Goal: Book appointment/travel/reservation

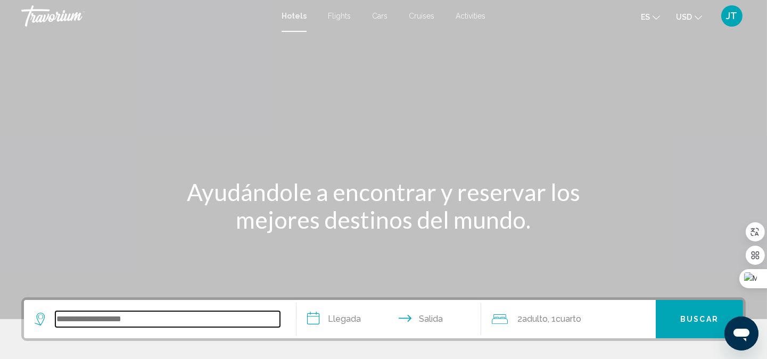
click at [100, 322] on input "Search widget" at bounding box center [167, 319] width 225 height 16
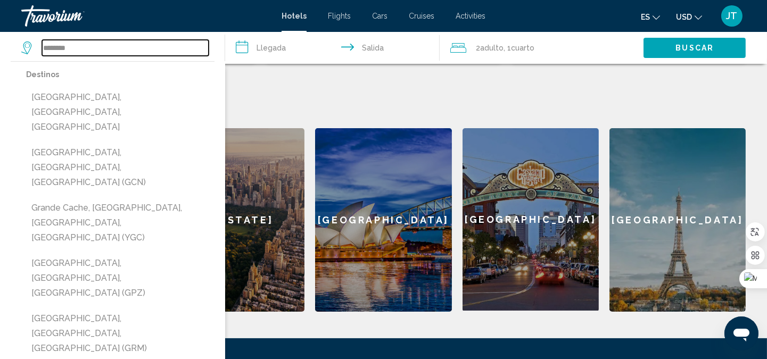
scroll to position [421, 0]
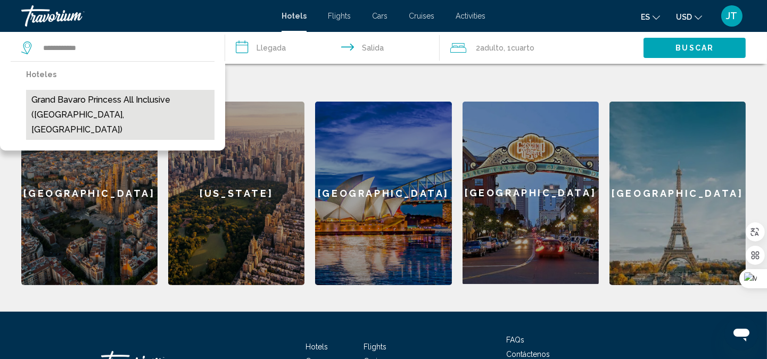
click at [135, 108] on button "Grand Bavaro Princess All Inclusive (Punta Cana, DO)" at bounding box center [120, 115] width 188 height 50
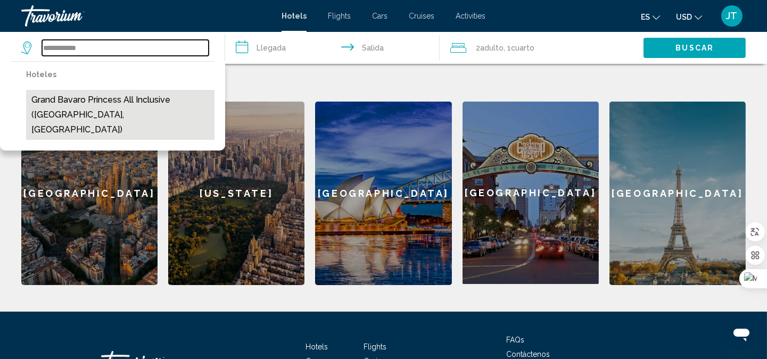
type input "**********"
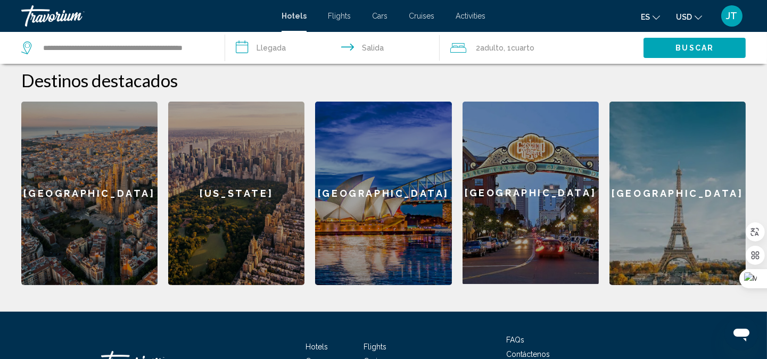
click at [273, 45] on input "**********" at bounding box center [334, 49] width 219 height 35
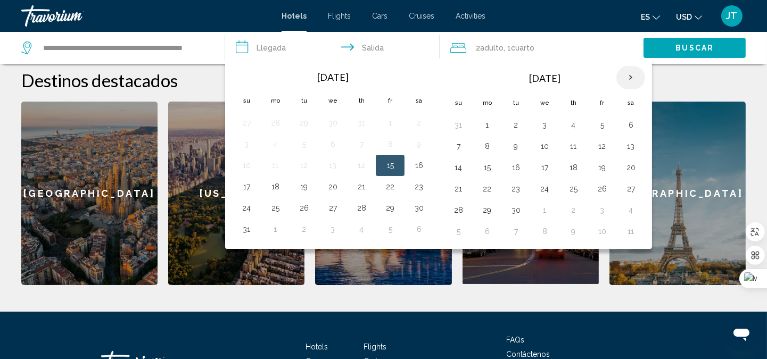
click at [635, 78] on th "Next month" at bounding box center [631, 77] width 29 height 23
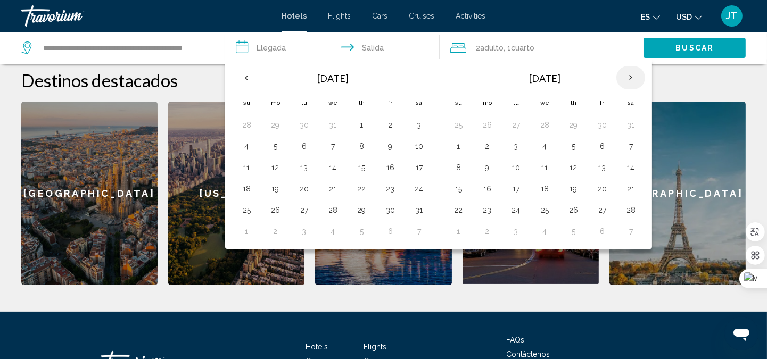
click at [635, 78] on th "Next month" at bounding box center [631, 77] width 29 height 23
click at [573, 170] on button "14" at bounding box center [573, 167] width 17 height 15
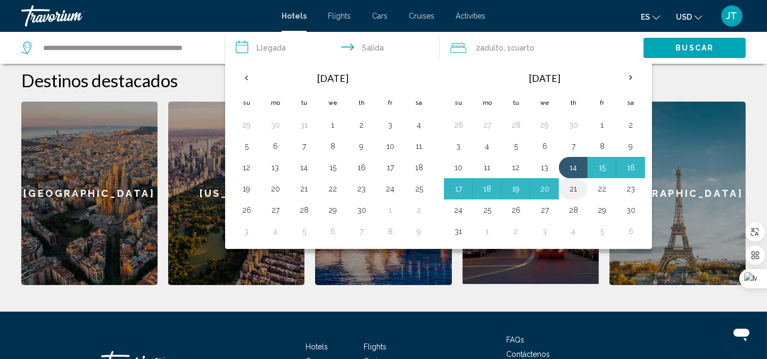
click at [576, 185] on button "21" at bounding box center [573, 189] width 17 height 15
type input "**********"
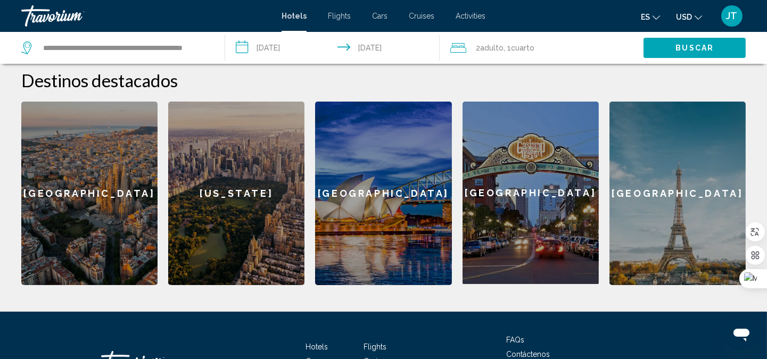
click at [696, 46] on span "Buscar" at bounding box center [695, 48] width 38 height 9
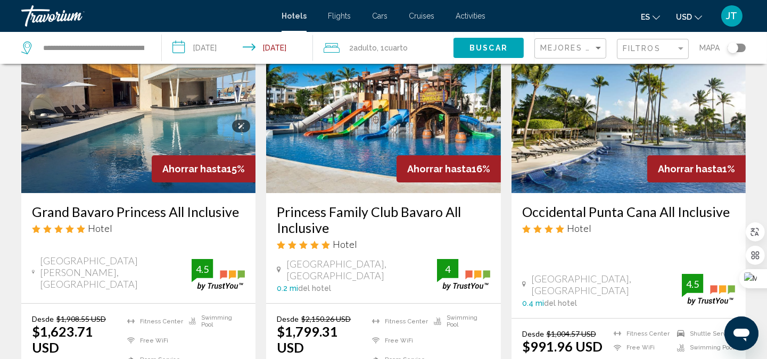
scroll to position [158, 0]
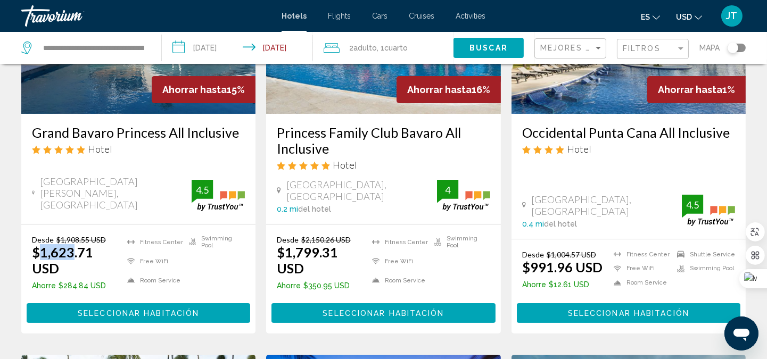
drag, startPoint x: 43, startPoint y: 252, endPoint x: 72, endPoint y: 257, distance: 29.1
click at [72, 257] on ins "$1,623.71 USD" at bounding box center [62, 260] width 61 height 32
copy ins "1,623"
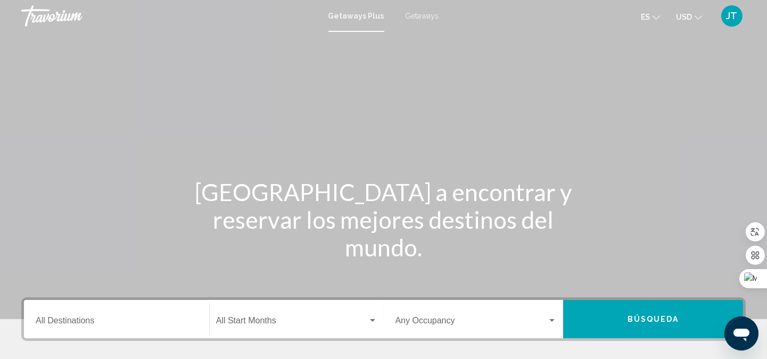
click at [424, 17] on span "Getaways" at bounding box center [423, 16] width 34 height 9
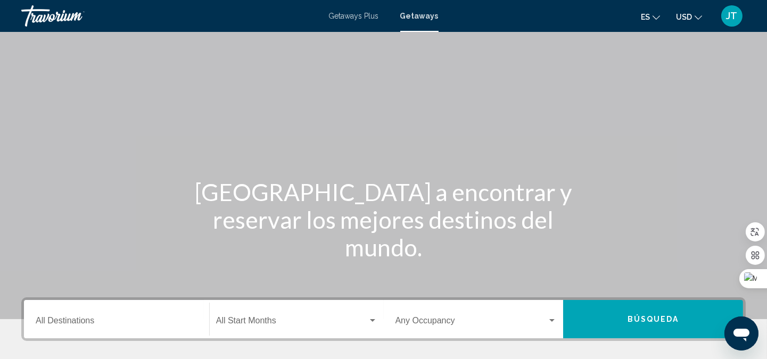
scroll to position [158, 0]
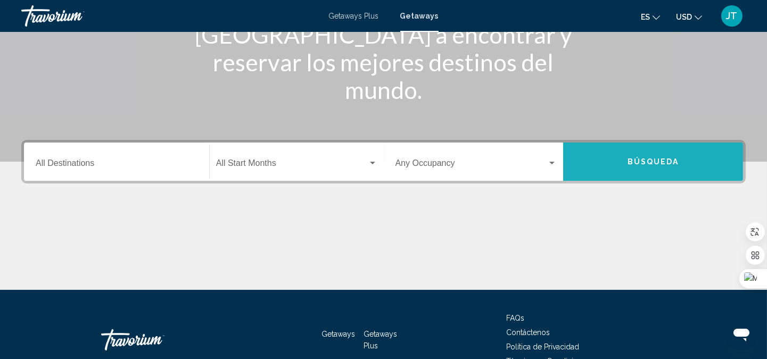
click at [647, 161] on span "Búsqueda" at bounding box center [654, 162] width 52 height 9
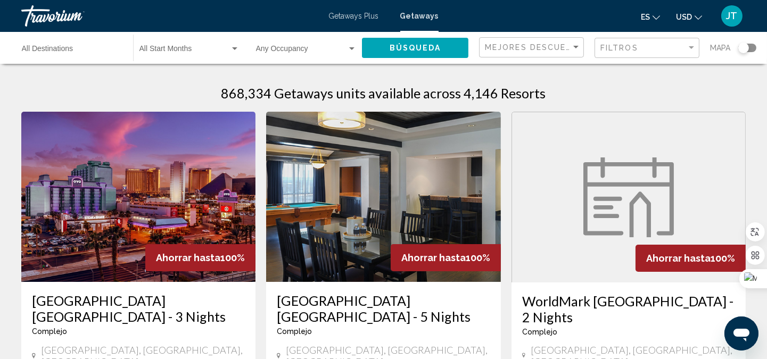
click at [100, 50] on input "Destination All Destinations" at bounding box center [72, 51] width 101 height 9
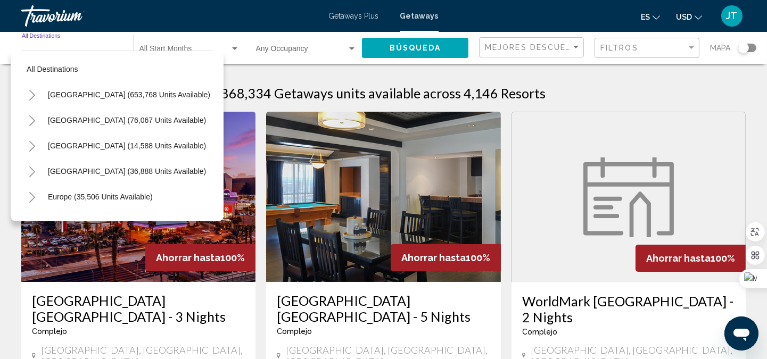
click at [607, 89] on div "868,334 Getaways units available across 4,146 Resorts" at bounding box center [383, 93] width 725 height 16
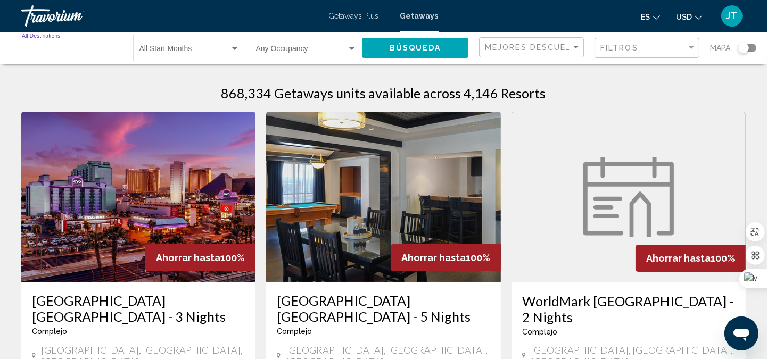
click at [112, 47] on input "Destination All Destinations" at bounding box center [72, 51] width 101 height 9
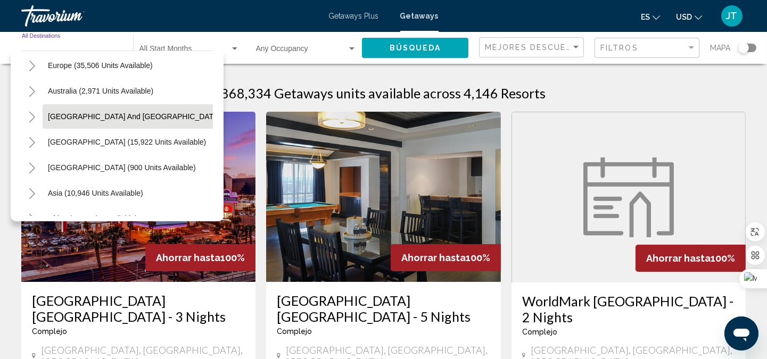
scroll to position [158, 0]
click at [145, 116] on span "[GEOGRAPHIC_DATA] (15,922 units available)" at bounding box center [127, 116] width 158 height 9
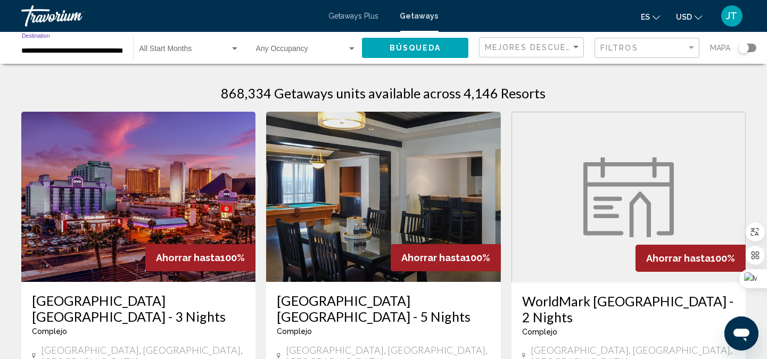
click at [108, 53] on input "**********" at bounding box center [72, 51] width 101 height 9
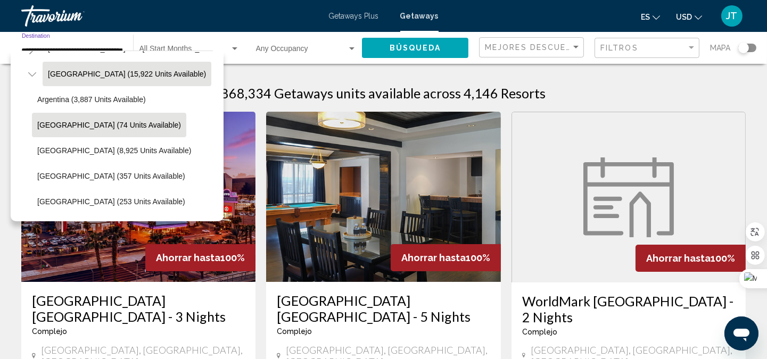
scroll to position [223, 0]
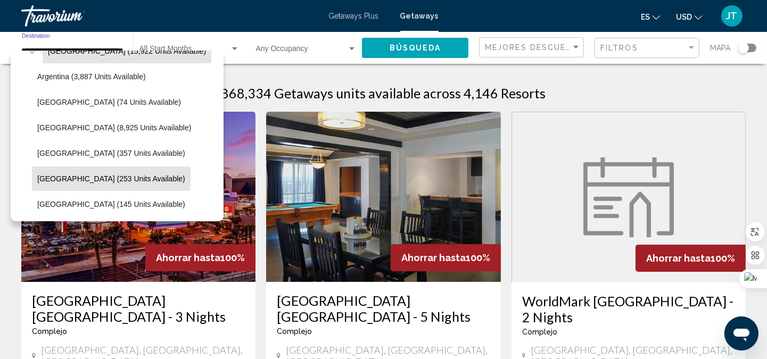
click at [98, 176] on span "[GEOGRAPHIC_DATA] (253 units available)" at bounding box center [111, 179] width 148 height 9
type input "**********"
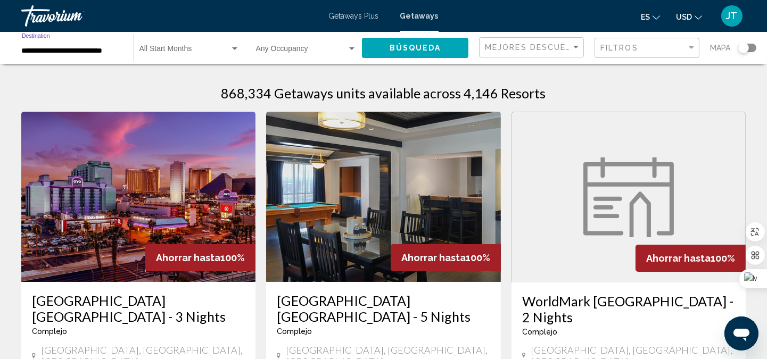
click at [407, 47] on span "Búsqueda" at bounding box center [416, 48] width 52 height 9
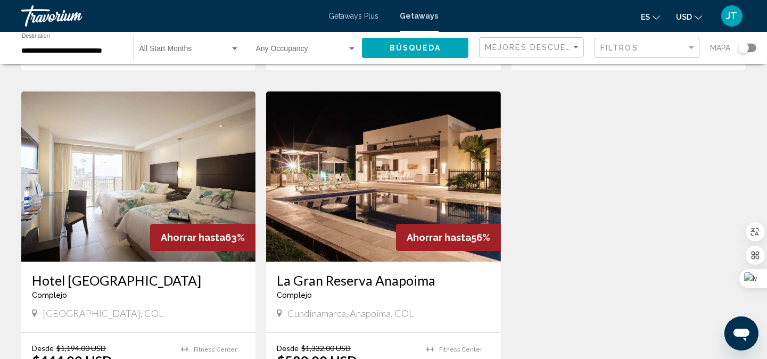
scroll to position [473, 0]
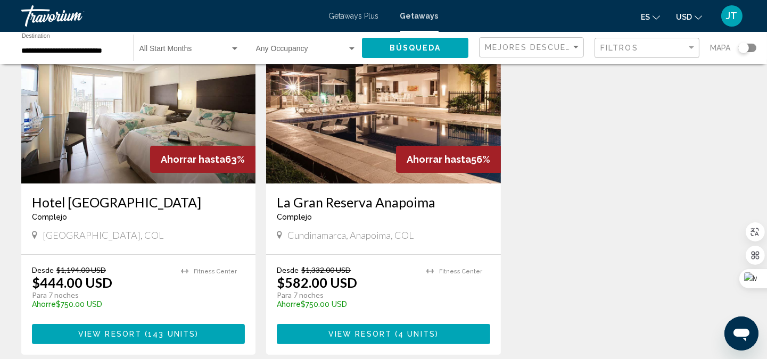
click at [377, 331] on span "View Resort" at bounding box center [360, 335] width 63 height 9
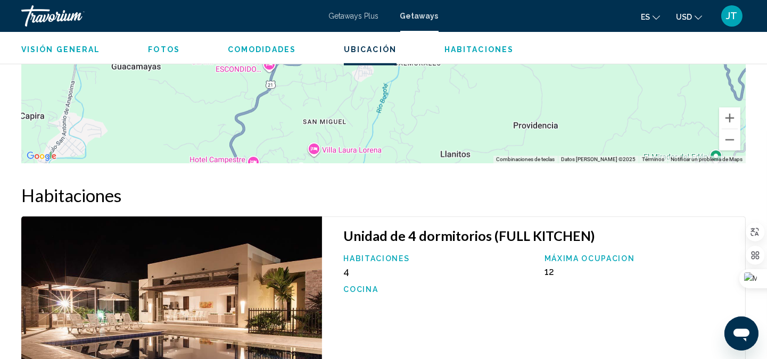
scroll to position [1578, 0]
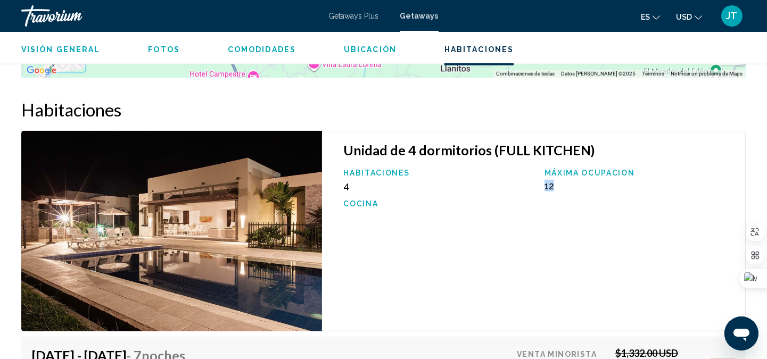
drag, startPoint x: 544, startPoint y: 164, endPoint x: 556, endPoint y: 166, distance: 11.9
click at [556, 169] on div "Máxima ocupacion 12" at bounding box center [639, 180] width 201 height 23
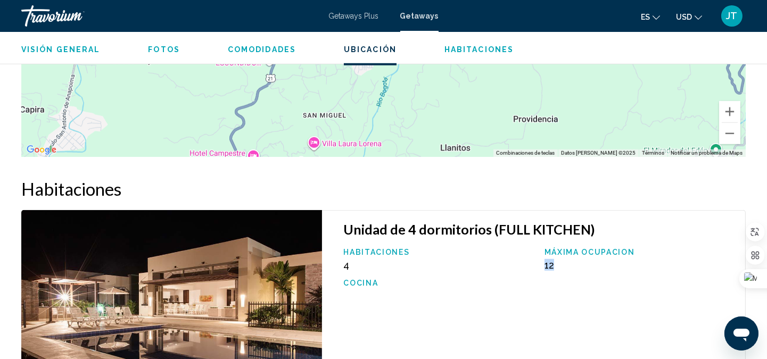
scroll to position [1735, 0]
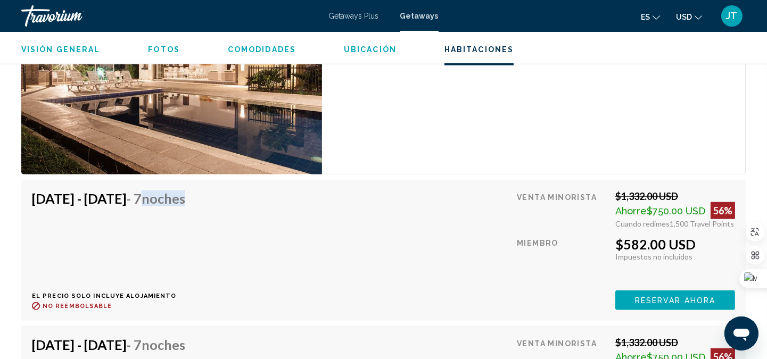
drag, startPoint x: 205, startPoint y: 176, endPoint x: 253, endPoint y: 181, distance: 48.7
click at [185, 191] on span "- 7 noches" at bounding box center [156, 199] width 59 height 16
click at [391, 238] on div "[DATE] - [DATE] - 7 noches El precio solo incluye alojamiento Reembolsable hast…" at bounding box center [383, 251] width 703 height 120
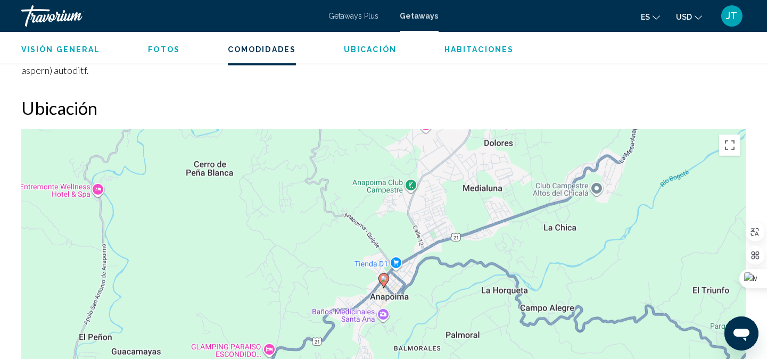
scroll to position [1183, 0]
